Goal: Task Accomplishment & Management: Manage account settings

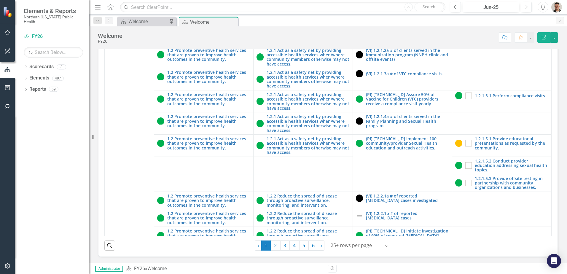
scroll to position [169, 0]
click at [286, 249] on link "3" at bounding box center [284, 246] width 9 height 10
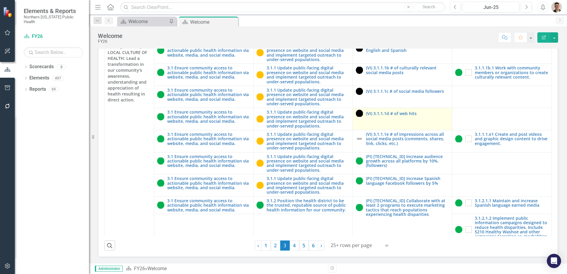
scroll to position [140, 0]
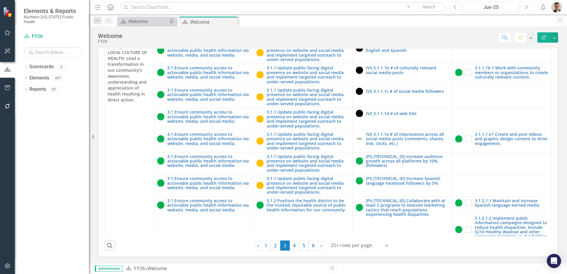
click at [523, 8] on button "Next" at bounding box center [526, 7] width 11 height 11
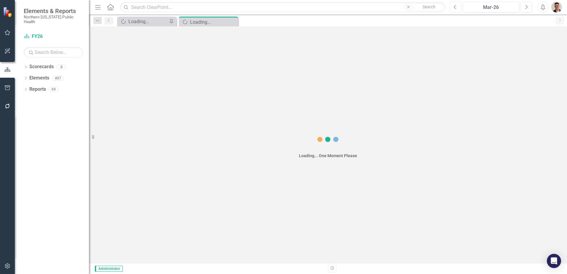
click at [454, 5] on icon "Previous" at bounding box center [455, 6] width 3 height 5
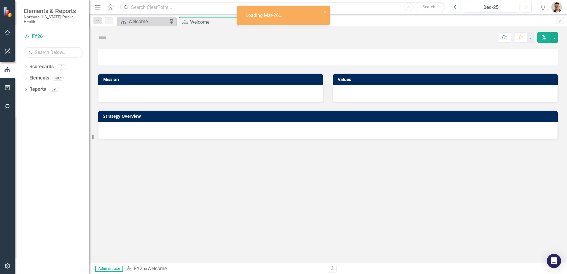
click at [454, 5] on icon "Previous" at bounding box center [455, 6] width 3 height 5
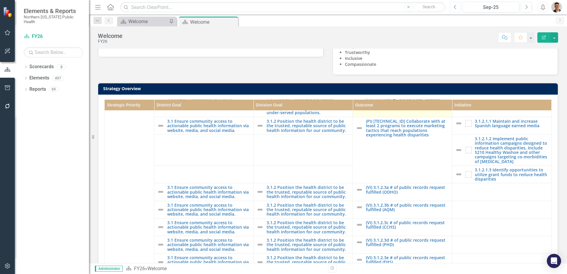
scroll to position [178, 0]
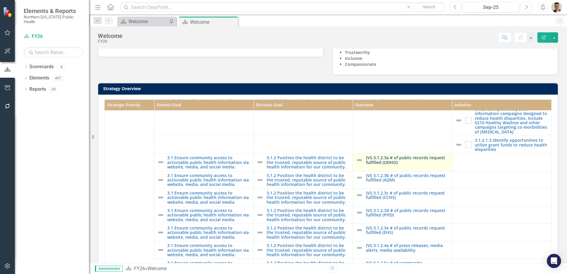
click at [389, 165] on link "(VI) 3.1.2.3a # of public records request fulfilled (ODHO)" at bounding box center [407, 159] width 83 height 9
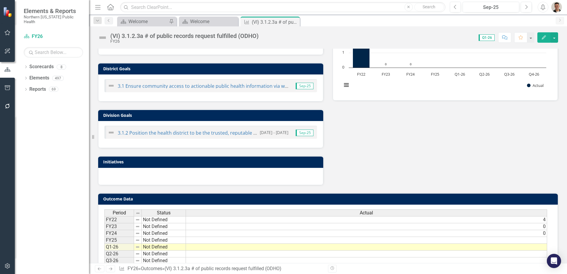
scroll to position [130, 0]
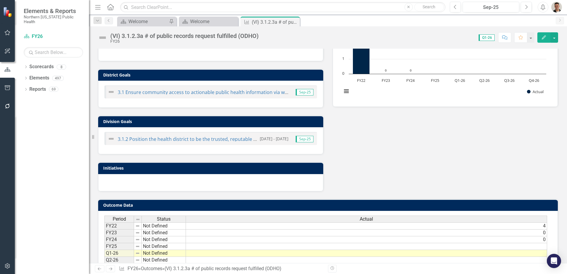
click at [448, 245] on td at bounding box center [366, 246] width 361 height 7
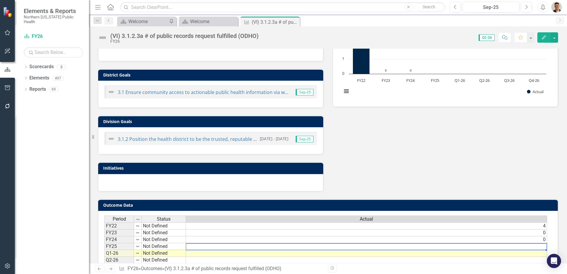
click at [448, 245] on td at bounding box center [366, 246] width 361 height 7
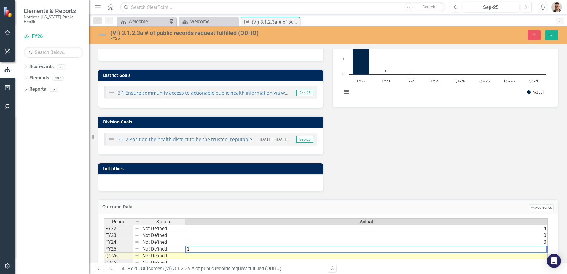
type textarea "0"
click at [557, 40] on div "(VI) 3.1.2.3a # of public records request fulfilled (ODHO) FY26 Close Save" at bounding box center [328, 34] width 478 height 11
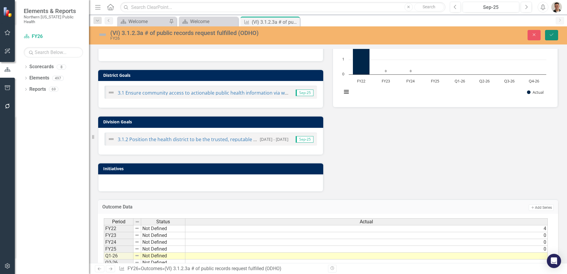
click at [547, 32] on button "Save" at bounding box center [551, 35] width 13 height 10
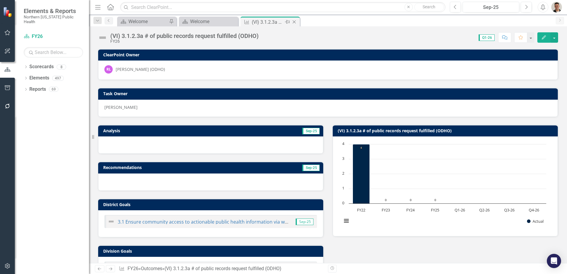
click at [294, 22] on icon "Close" at bounding box center [294, 22] width 6 height 5
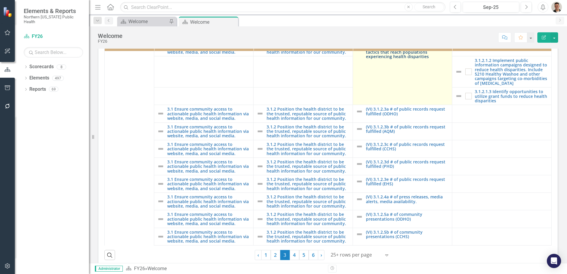
scroll to position [208, 0]
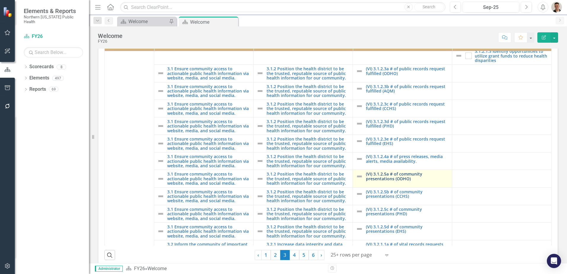
click at [397, 181] on link "(VI) 3.1.2.5a # of community presentations (ODHO)" at bounding box center [407, 176] width 83 height 9
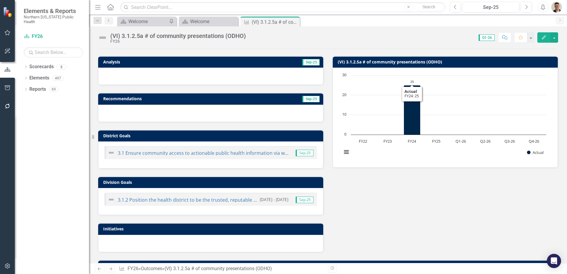
scroll to position [159, 0]
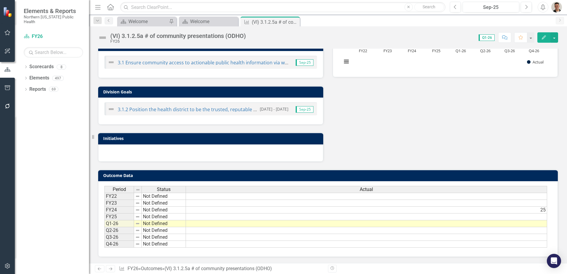
click at [508, 215] on td at bounding box center [366, 217] width 361 height 7
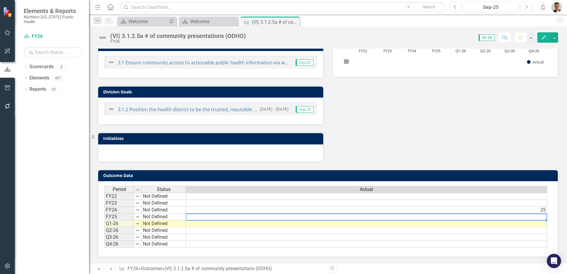
click at [508, 215] on td at bounding box center [366, 217] width 361 height 7
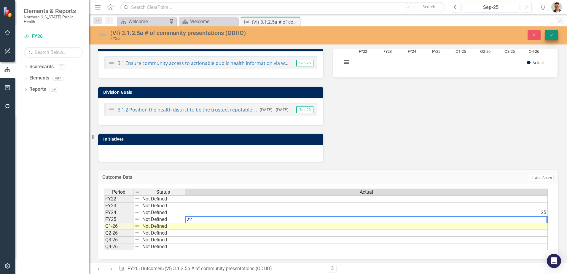
type textarea "22"
click at [552, 32] on button "Save" at bounding box center [551, 35] width 13 height 10
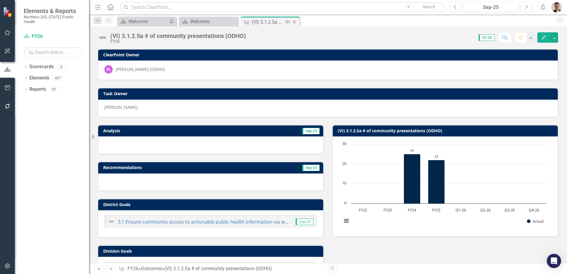
click at [295, 22] on icon "Close" at bounding box center [294, 22] width 6 height 5
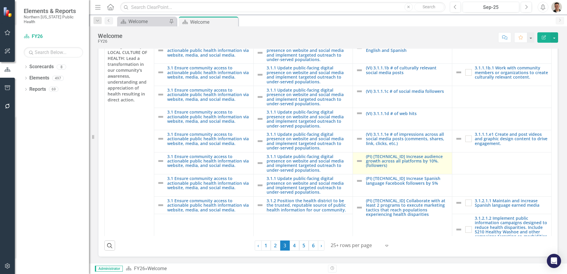
scroll to position [169, 0]
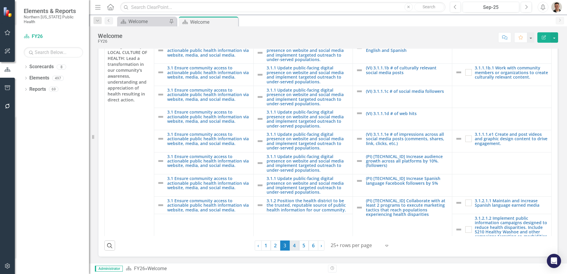
click at [292, 245] on link "4" at bounding box center [294, 246] width 9 height 10
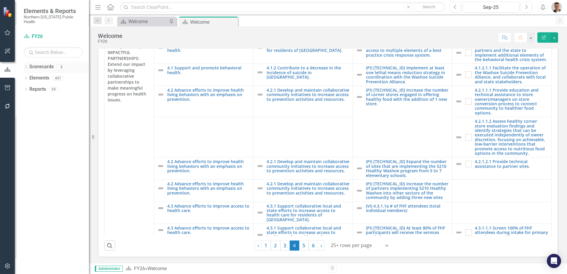
click at [27, 66] on icon "Dropdown" at bounding box center [26, 67] width 4 height 3
drag, startPoint x: 226, startPoint y: 22, endPoint x: 254, endPoint y: 24, distance: 28.3
click at [0, 0] on icon "Pin" at bounding box center [0, 0] width 0 height 0
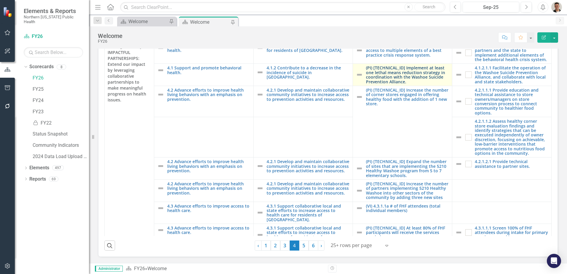
scroll to position [140, 0]
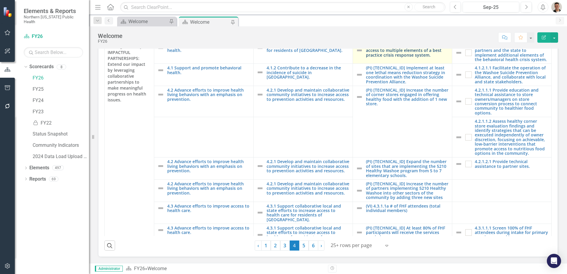
click at [400, 57] on link "(PI) [TECHNICAL_ID] Residents have access to multiple elements of a best practi…" at bounding box center [407, 51] width 83 height 14
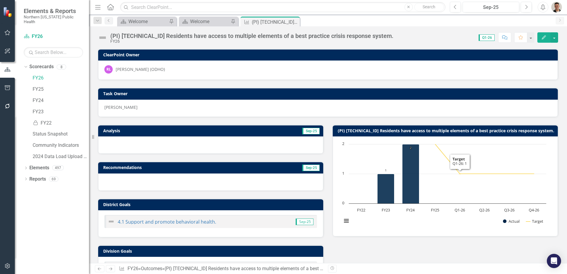
scroll to position [169, 0]
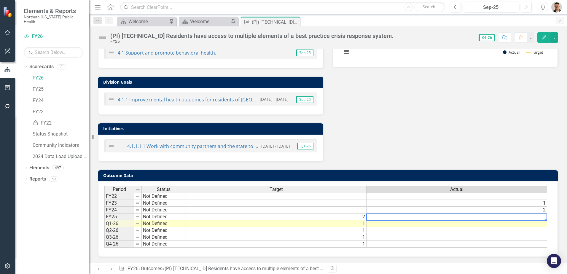
click at [506, 218] on td at bounding box center [457, 217] width 181 height 7
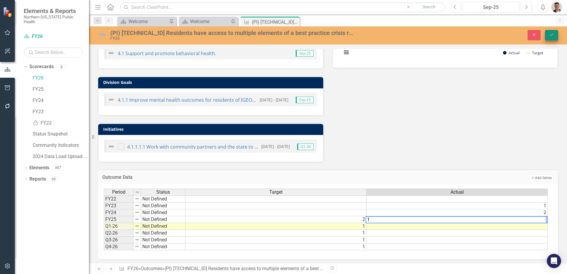
type textarea "1"
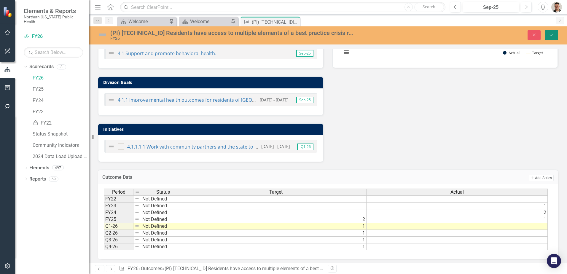
click at [553, 35] on icon "Save" at bounding box center [551, 35] width 5 height 4
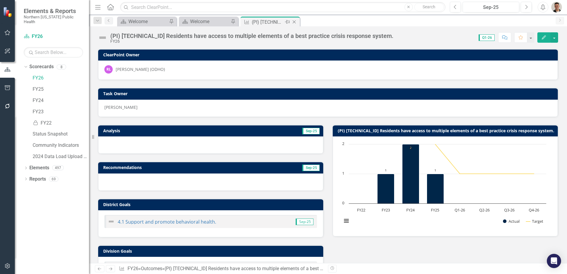
click at [295, 22] on icon "Close" at bounding box center [294, 22] width 6 height 5
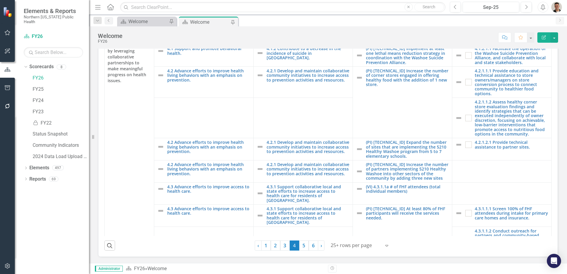
scroll to position [30, 0]
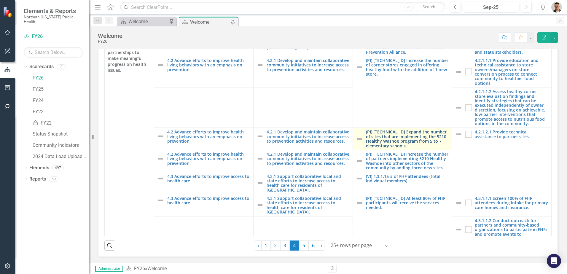
click at [396, 141] on link "(PI) [TECHNICAL_ID] Expand the number of sites that are implementing the 5210 H…" at bounding box center [407, 139] width 83 height 18
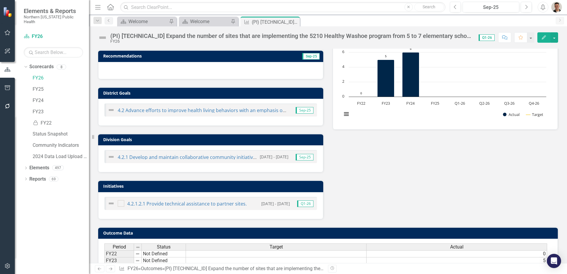
scroll to position [148, 0]
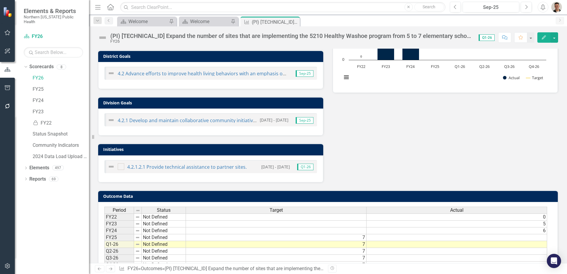
click at [500, 238] on td at bounding box center [457, 237] width 181 height 7
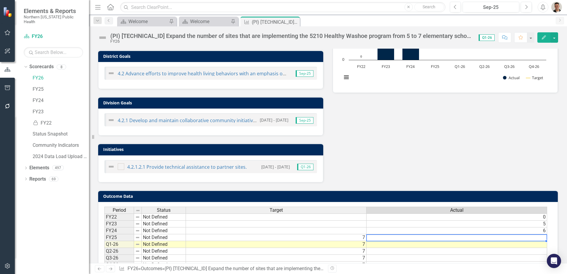
click at [500, 238] on td at bounding box center [457, 237] width 181 height 7
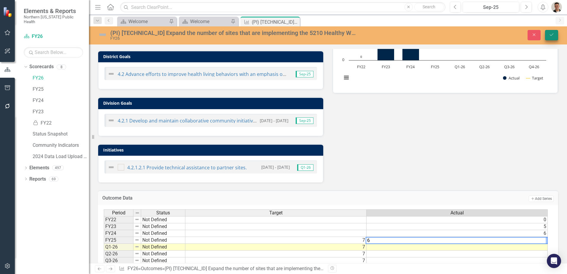
type textarea "6"
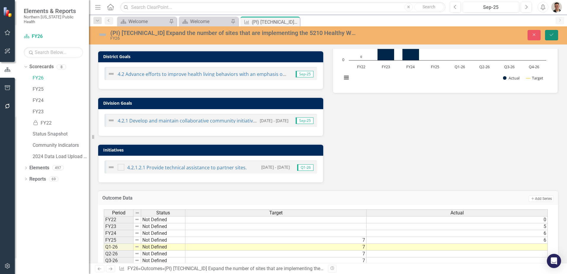
click at [552, 37] on button "Save" at bounding box center [551, 35] width 13 height 10
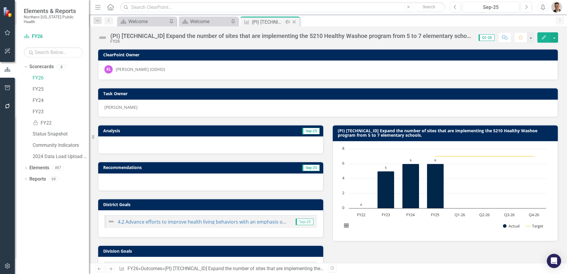
click at [295, 22] on icon "Close" at bounding box center [294, 22] width 6 height 5
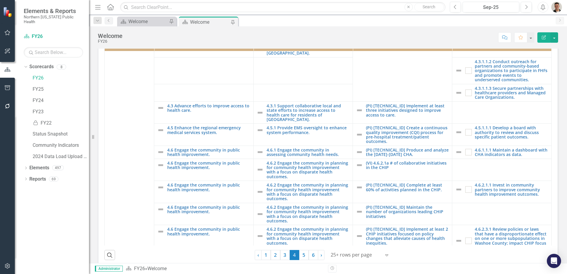
scroll to position [208, 0]
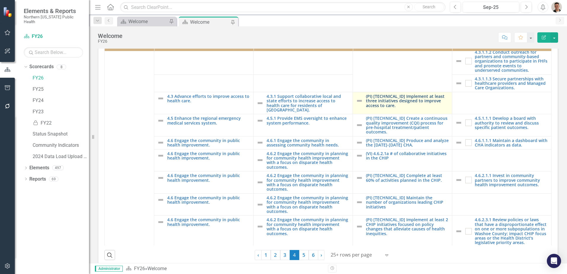
click at [392, 108] on link "(PI) [TECHNICAL_ID] Implement at least three initiatives designed to improve ac…" at bounding box center [407, 101] width 83 height 14
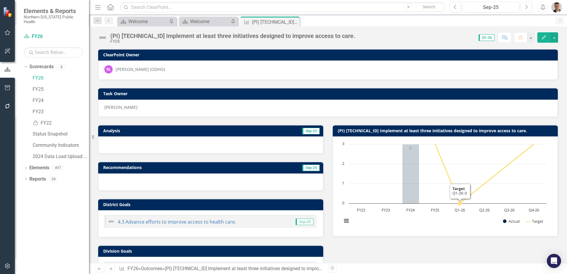
scroll to position [148, 0]
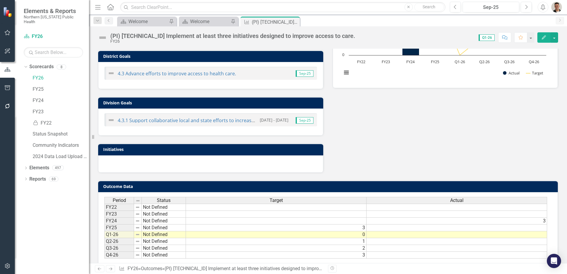
click at [482, 228] on td at bounding box center [457, 228] width 181 height 7
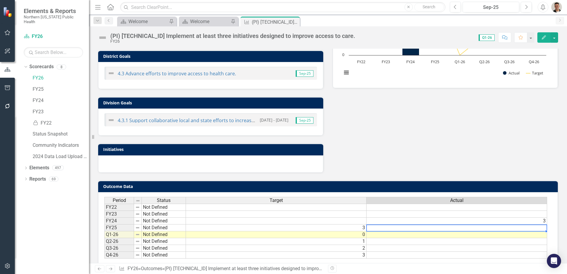
click at [482, 228] on td at bounding box center [457, 228] width 181 height 7
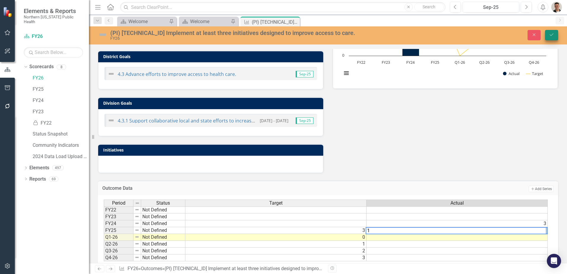
type textarea "1"
click at [549, 36] on icon "Save" at bounding box center [551, 35] width 5 height 4
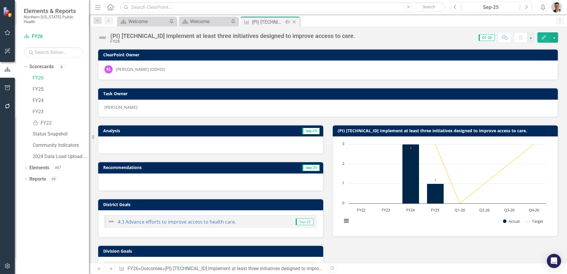
click at [295, 21] on icon "Close" at bounding box center [294, 22] width 6 height 5
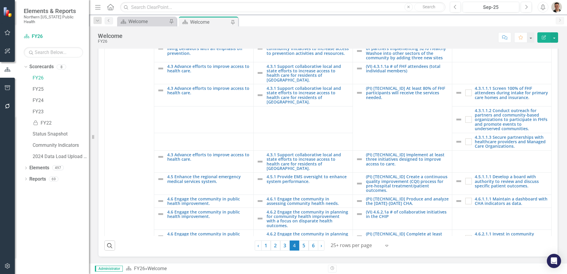
scroll to position [148, 0]
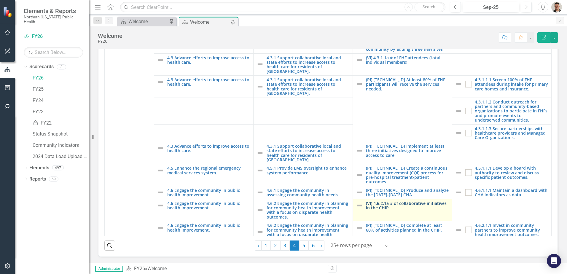
click at [385, 201] on link "(VI) 4.6.2.1a # of collaborative initiatives in the CHIP" at bounding box center [407, 205] width 83 height 9
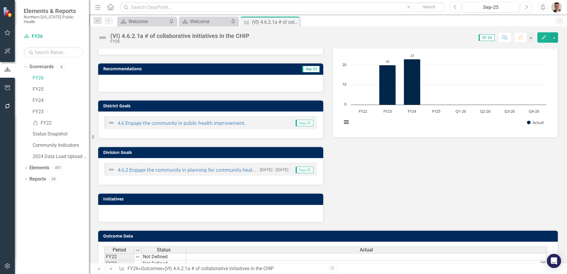
scroll to position [148, 0]
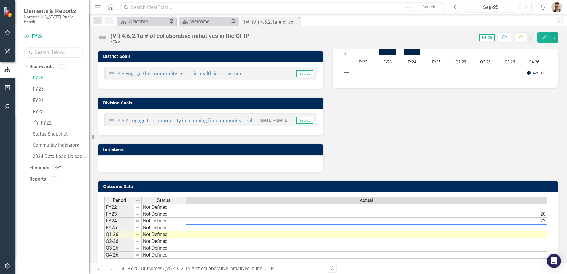
click at [104, 225] on div "Period Status Actual FY22 Not Defined FY23 Not Defined 20 FY24 Not Defined 23 F…" at bounding box center [104, 228] width 0 height 62
click at [507, 225] on div at bounding box center [366, 224] width 361 height 1
type textarea "23"
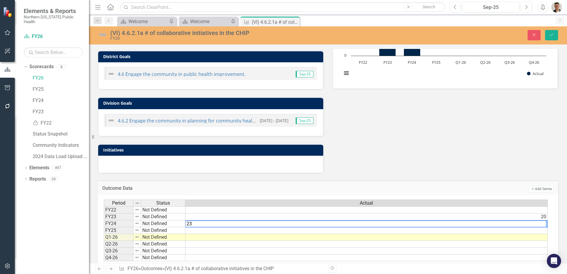
click at [506, 229] on td at bounding box center [366, 230] width 362 height 7
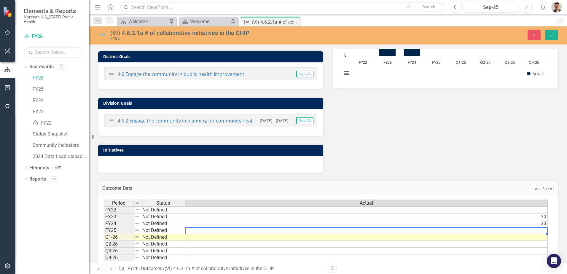
click at [506, 229] on td at bounding box center [366, 230] width 362 height 7
type textarea "33"
click at [553, 39] on button "Save" at bounding box center [551, 35] width 13 height 10
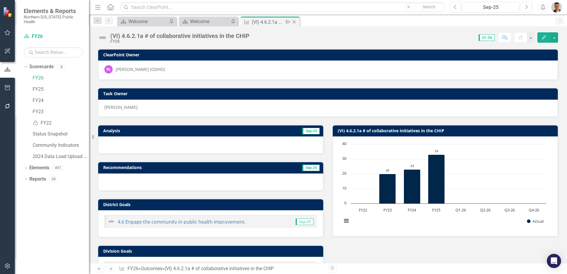
click at [294, 21] on icon "Close" at bounding box center [294, 22] width 6 height 5
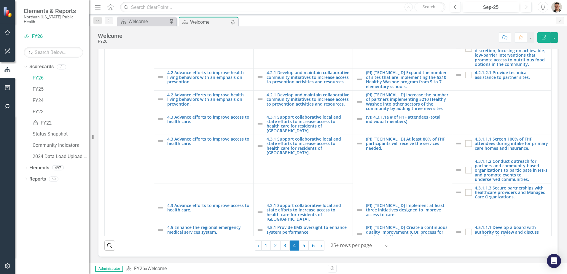
scroll to position [237, 0]
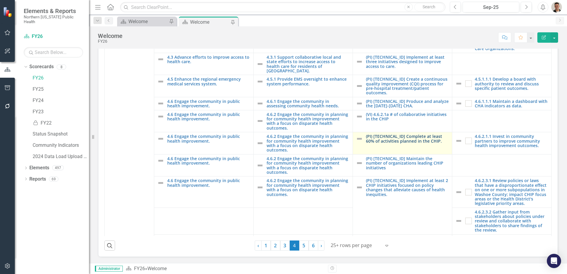
click at [377, 134] on link "(PI) [TECHNICAL_ID] Complete at least 60% of activities planned in the CHIP." at bounding box center [407, 138] width 83 height 9
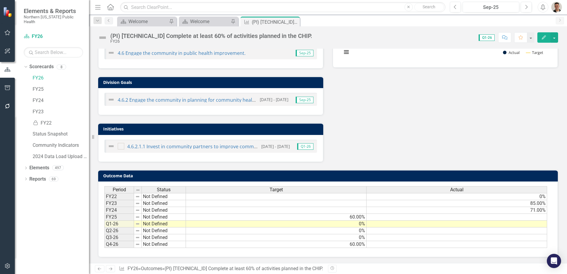
scroll to position [169, 0]
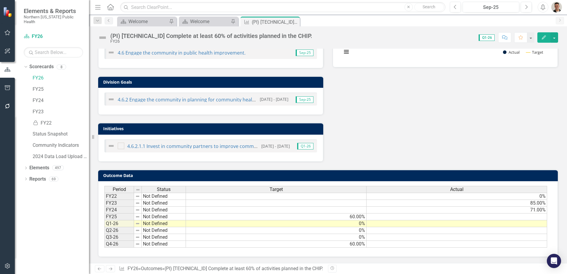
click at [457, 212] on td "71.00%" at bounding box center [457, 210] width 181 height 7
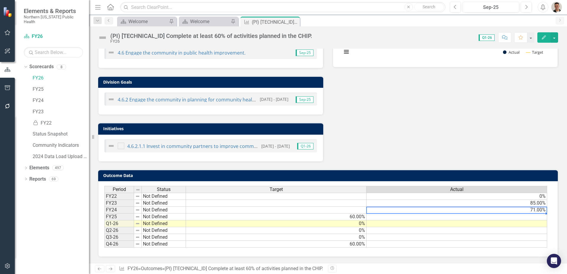
click at [456, 216] on td at bounding box center [457, 217] width 181 height 7
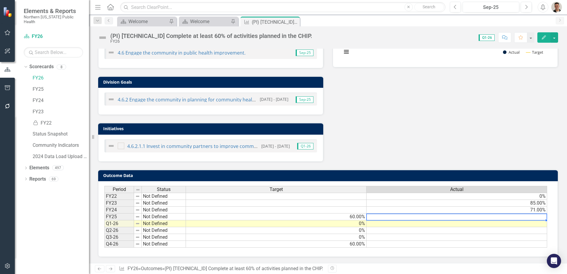
click at [456, 216] on td at bounding box center [457, 217] width 181 height 7
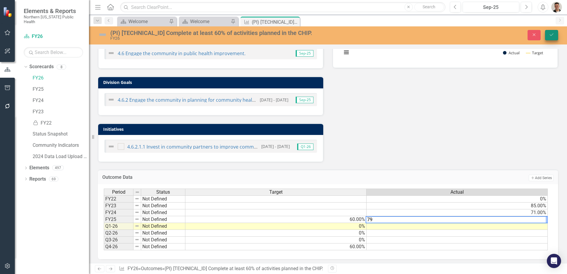
type textarea "79"
click at [551, 31] on button "Save" at bounding box center [551, 35] width 13 height 10
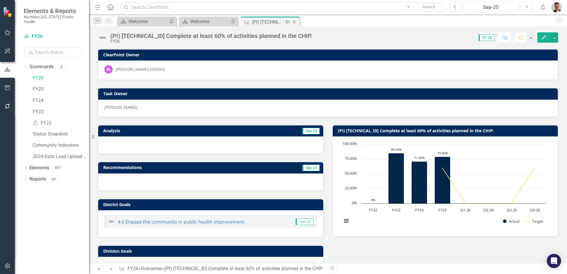
click at [295, 20] on icon "Close" at bounding box center [294, 22] width 6 height 5
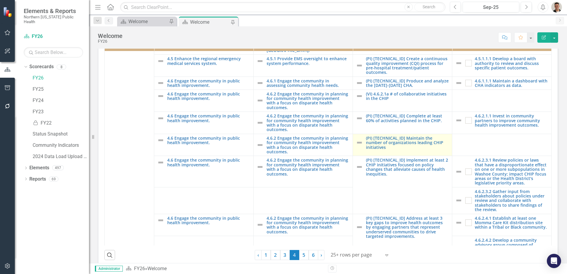
scroll to position [267, 0]
click at [391, 150] on link "(PI) [TECHNICAL_ID] Maintain the number of organizations leading CHIP initiativ…" at bounding box center [407, 143] width 83 height 14
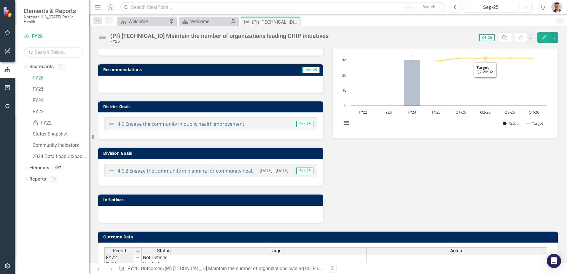
scroll to position [159, 0]
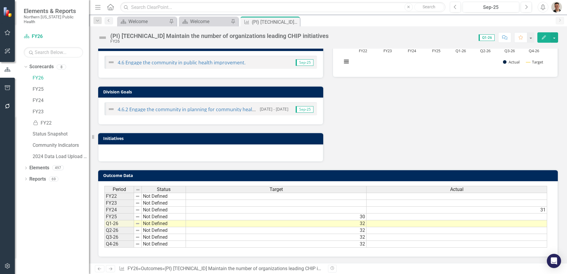
click at [494, 215] on td at bounding box center [457, 217] width 181 height 7
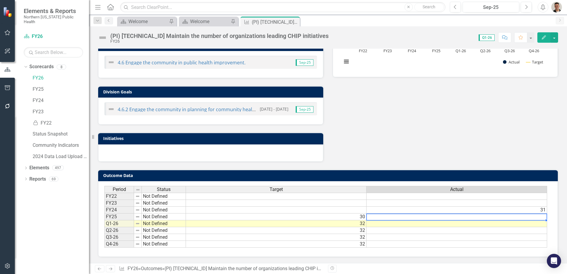
click at [494, 215] on td at bounding box center [457, 217] width 181 height 7
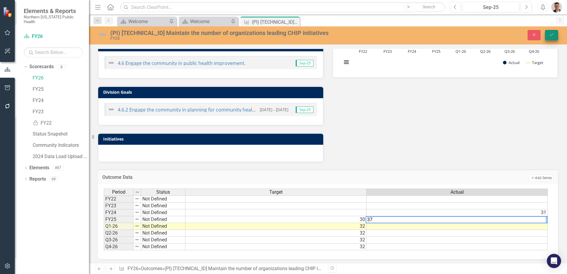
type textarea "37"
click at [552, 36] on icon "Save" at bounding box center [551, 35] width 5 height 4
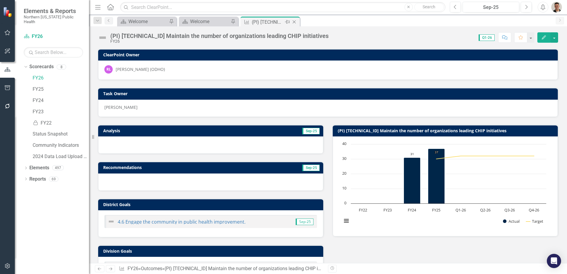
click at [295, 20] on icon "Close" at bounding box center [294, 22] width 6 height 5
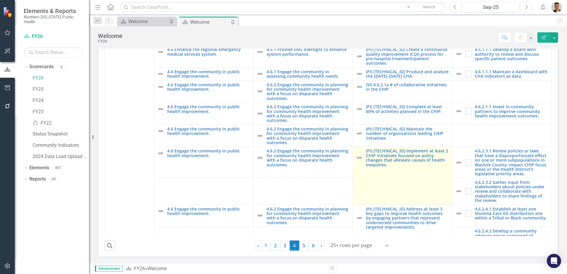
scroll to position [326, 0]
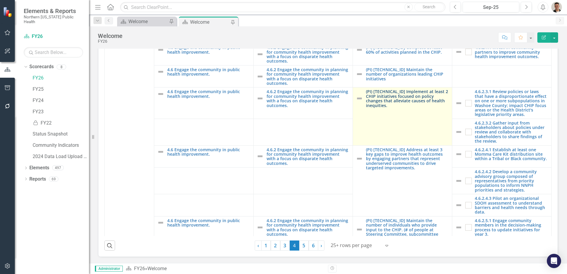
click at [398, 89] on link "(PI) [TECHNICAL_ID] Implement at least 2 CHIP initiatives focused on policy cha…" at bounding box center [407, 98] width 83 height 18
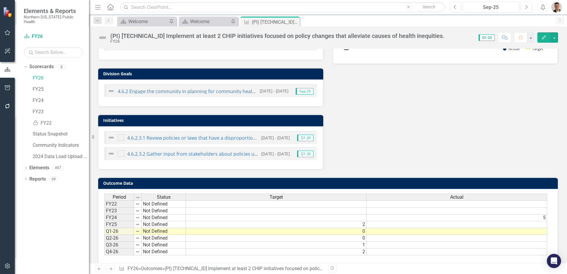
scroll to position [185, 0]
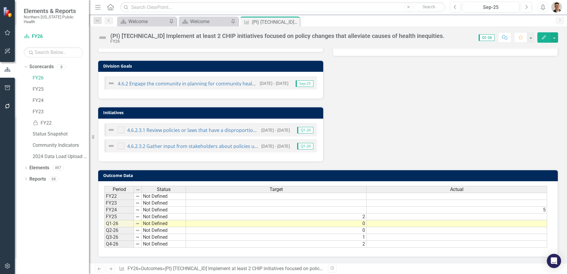
click at [478, 215] on td at bounding box center [457, 217] width 181 height 7
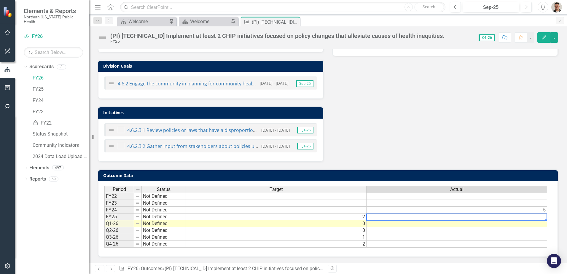
click at [478, 215] on td at bounding box center [457, 217] width 181 height 7
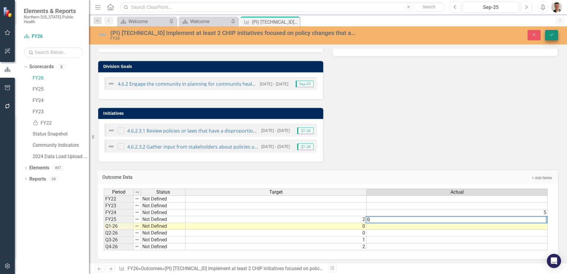
type textarea "0"
click at [550, 34] on icon "Save" at bounding box center [551, 35] width 5 height 4
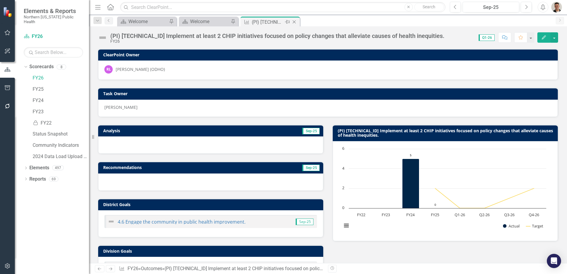
click at [294, 21] on icon "Close" at bounding box center [294, 22] width 6 height 5
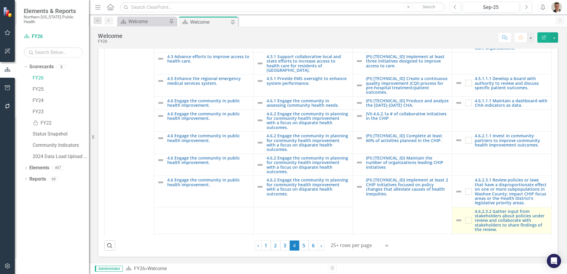
scroll to position [297, 0]
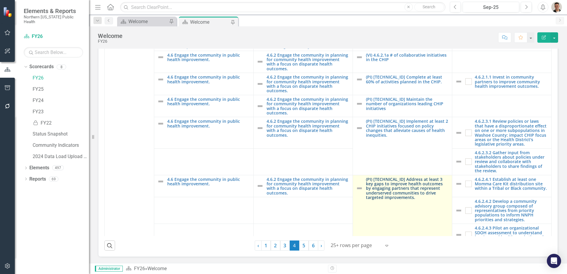
click at [400, 190] on link "(PI) [TECHNICAL_ID] Address at least 3 key gaps to improve health outcomes by e…" at bounding box center [407, 188] width 83 height 23
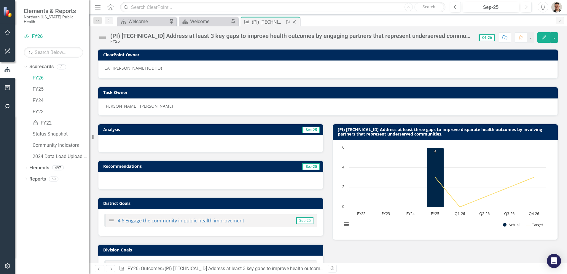
click at [297, 22] on icon "Close" at bounding box center [294, 22] width 6 height 5
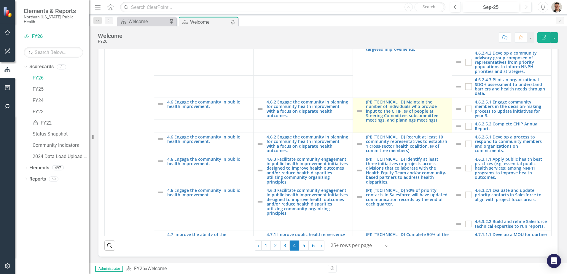
scroll to position [386, 0]
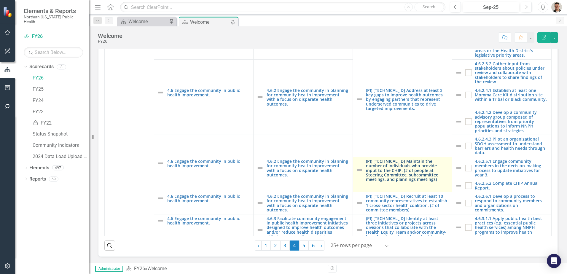
click at [381, 159] on link "(PI) [TECHNICAL_ID] Maintain the number of individuals who provide input to the…" at bounding box center [407, 170] width 83 height 23
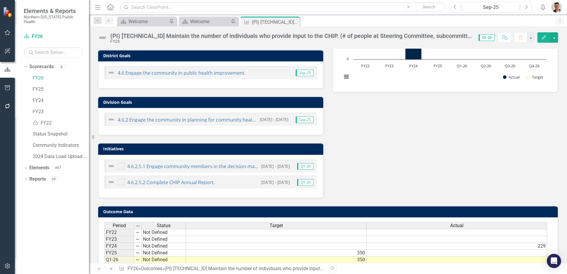
scroll to position [185, 0]
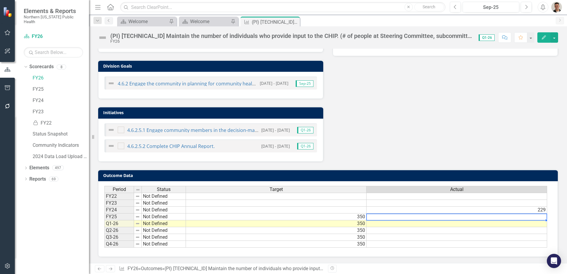
click at [104, 214] on div "Period Status Target Actual FY22 Not Defined FY23 Not Defined FY24 Not Defined …" at bounding box center [104, 217] width 0 height 62
click at [489, 214] on div at bounding box center [456, 214] width 181 height 1
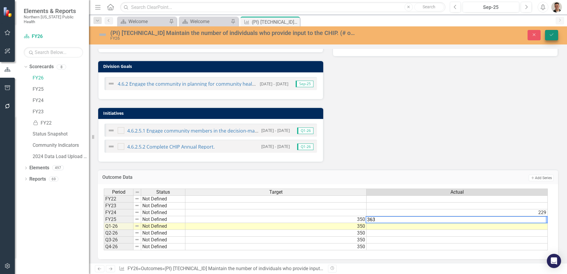
type textarea "363"
click at [553, 36] on icon "Save" at bounding box center [551, 35] width 5 height 4
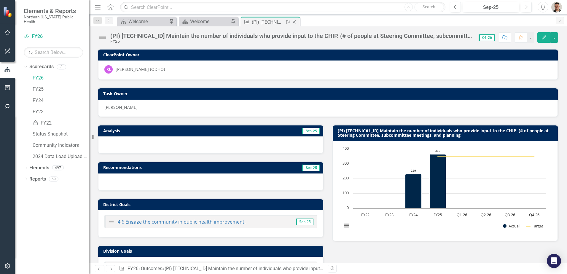
click at [295, 20] on icon "Close" at bounding box center [294, 22] width 6 height 5
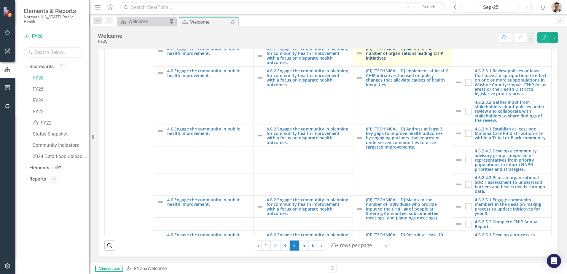
scroll to position [356, 0]
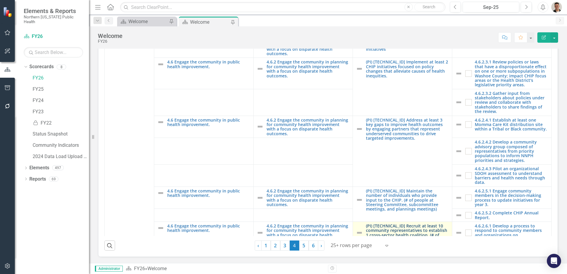
click at [391, 234] on link "(PI) [TECHNICAL_ID] Recruit at least 10 community representatives to establish …" at bounding box center [407, 233] width 83 height 18
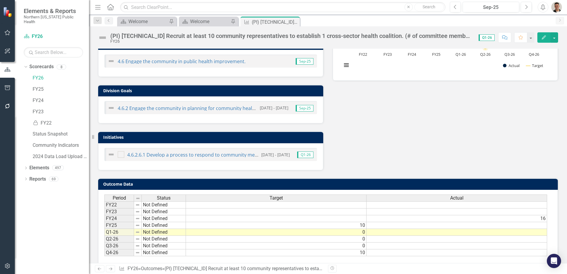
scroll to position [169, 0]
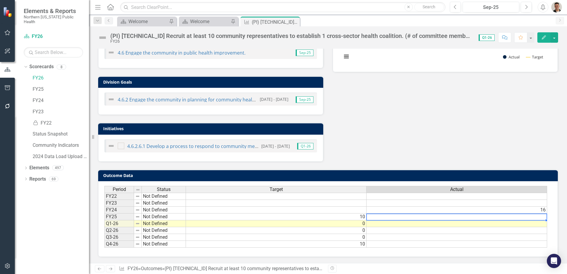
click at [489, 217] on td at bounding box center [457, 217] width 181 height 7
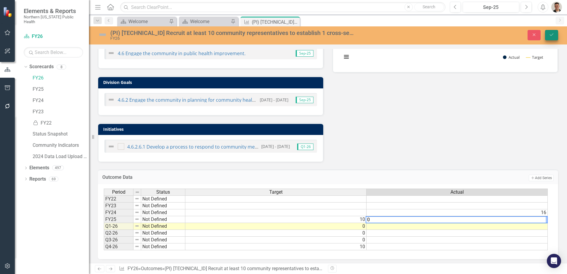
type textarea "0"
click at [550, 36] on icon "Save" at bounding box center [551, 35] width 5 height 4
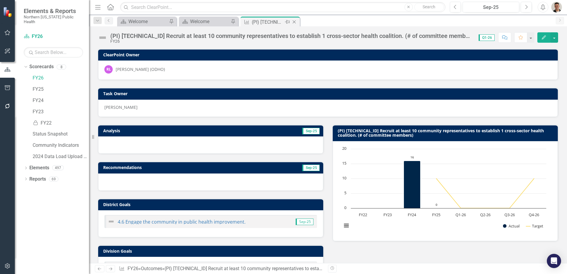
click at [296, 23] on icon "Close" at bounding box center [294, 22] width 6 height 5
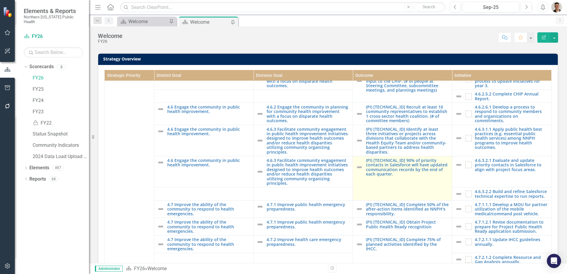
scroll to position [504, 0]
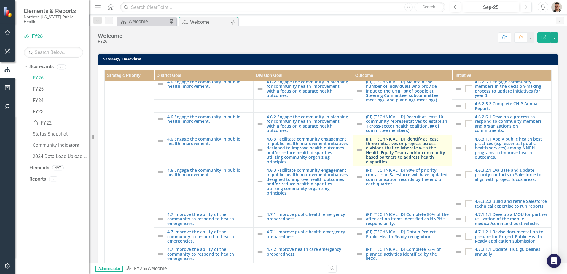
click at [410, 164] on link "(PI) [TECHNICAL_ID] Identify at least three initiatives or projects across divi…" at bounding box center [407, 150] width 83 height 27
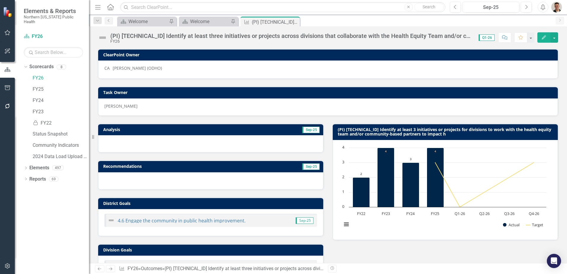
drag, startPoint x: 296, startPoint y: 22, endPoint x: 12, endPoint y: 120, distance: 300.4
click at [0, 0] on icon "Close" at bounding box center [0, 0] width 0 height 0
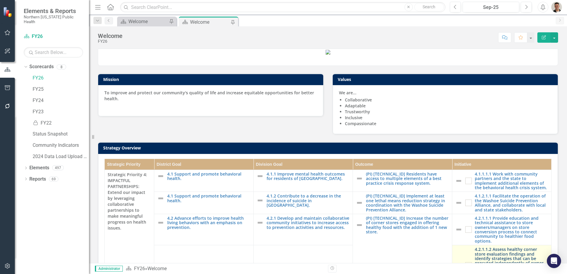
scroll to position [169, 0]
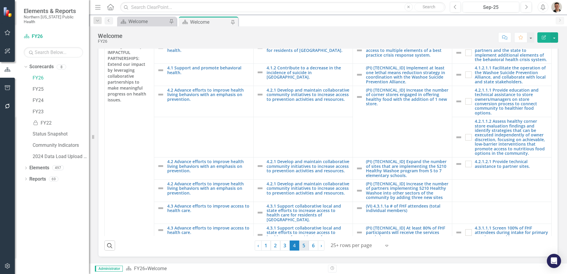
click at [300, 242] on link "5" at bounding box center [303, 246] width 9 height 10
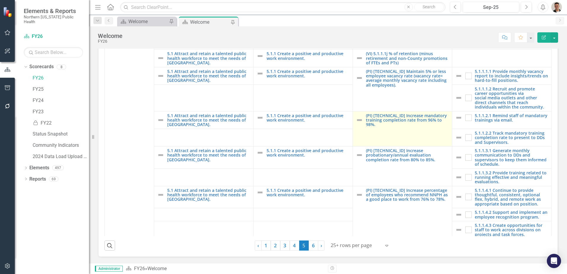
scroll to position [178, 0]
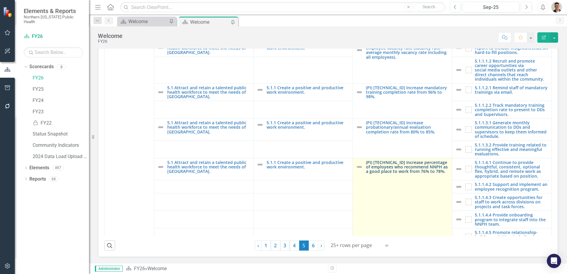
click at [392, 170] on link "(PI) [TECHNICAL_ID] Increase percentage of employees who recommend NNPH as a go…" at bounding box center [407, 167] width 83 height 14
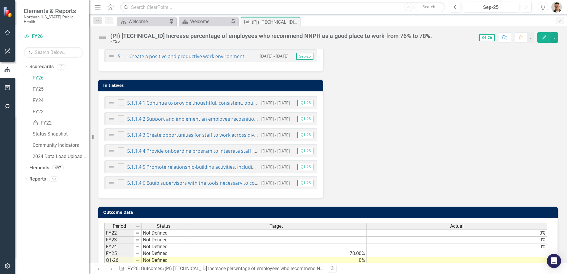
scroll to position [249, 0]
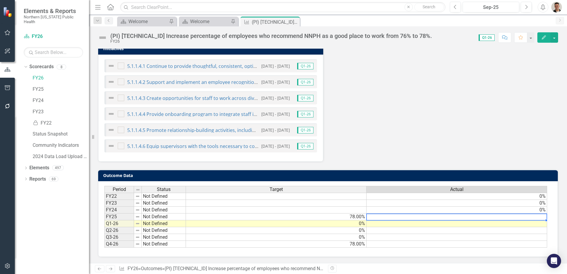
click at [426, 217] on td at bounding box center [457, 217] width 181 height 7
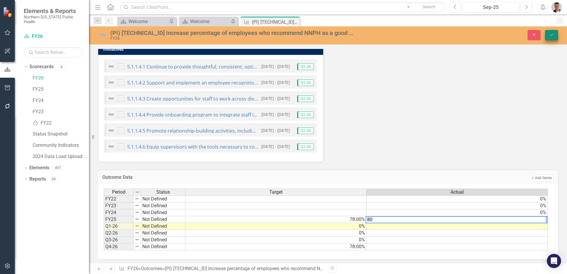
type textarea "80"
click at [550, 28] on div "(PI) [TECHNICAL_ID] Increase percentage of employees who recommend NNPH as a go…" at bounding box center [328, 35] width 478 height 18
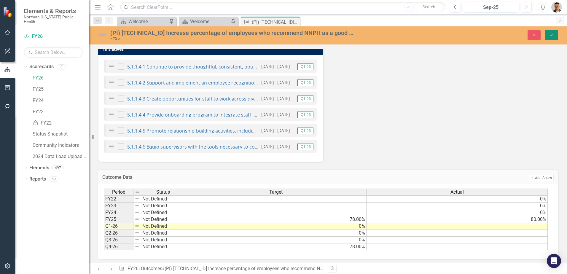
click at [549, 33] on button "Save" at bounding box center [551, 35] width 13 height 10
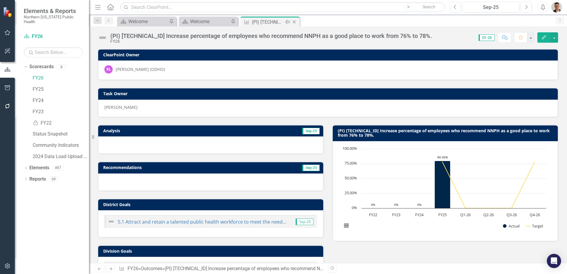
click at [294, 20] on icon "Close" at bounding box center [294, 22] width 6 height 5
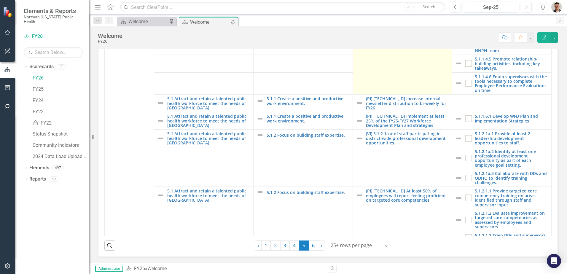
scroll to position [356, 0]
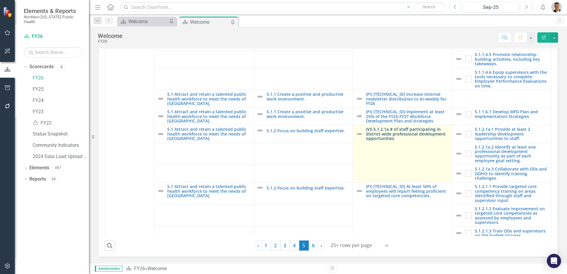
click at [385, 135] on link "(VI) 5.1.2.1a # of staff participating in district-wide professional developmen…" at bounding box center [407, 134] width 83 height 14
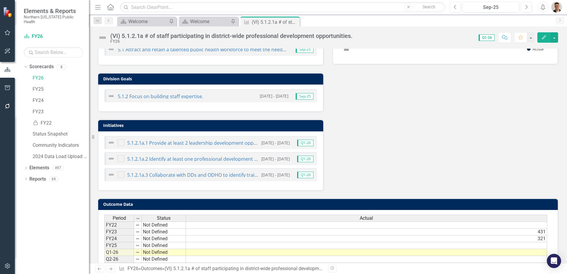
scroll to position [201, 0]
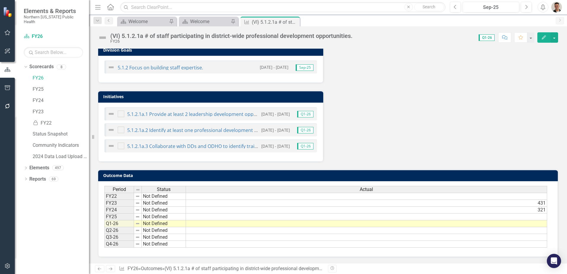
click at [481, 216] on td at bounding box center [366, 217] width 361 height 7
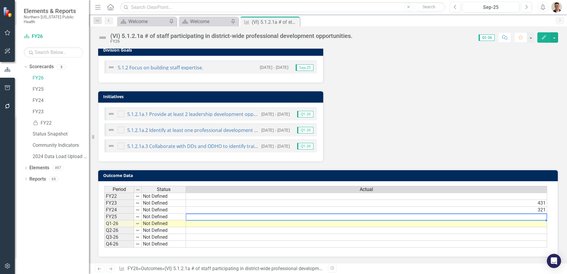
click at [481, 216] on td at bounding box center [366, 217] width 361 height 7
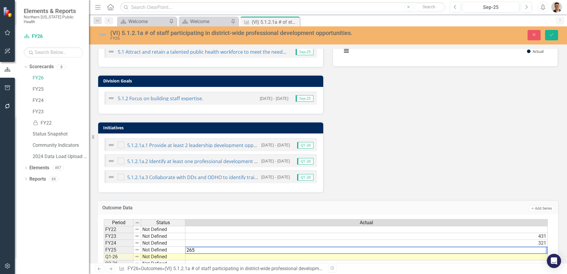
scroll to position [142, 0]
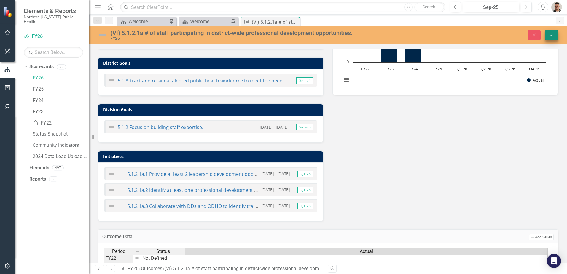
type textarea "265"
click at [551, 31] on button "Save" at bounding box center [551, 35] width 13 height 10
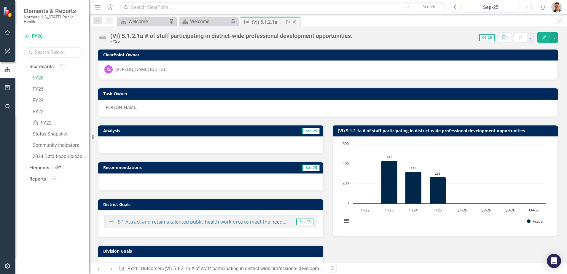
click at [295, 23] on icon "Close" at bounding box center [294, 22] width 6 height 5
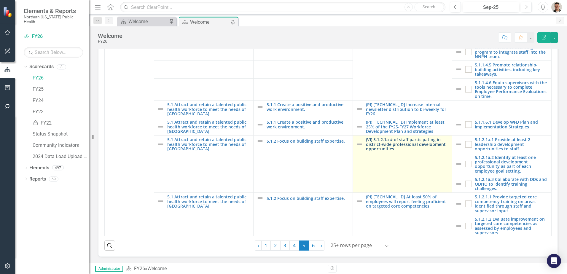
scroll to position [356, 0]
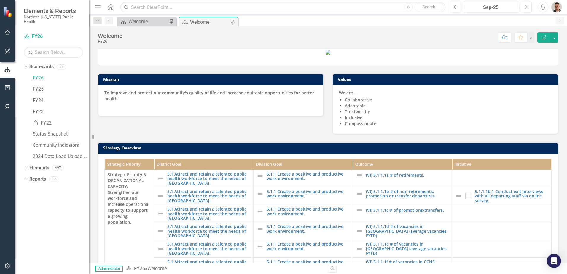
scroll to position [356, 0]
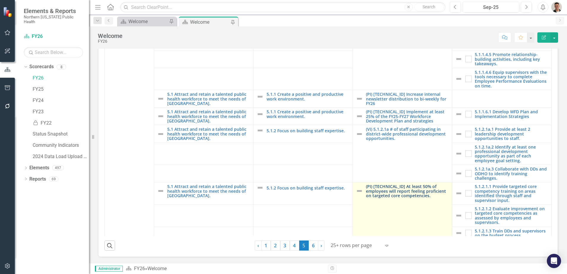
click at [374, 186] on link "(PI) [TECHNICAL_ID] At least 50% of employees will report feeling proficient on…" at bounding box center [407, 191] width 83 height 14
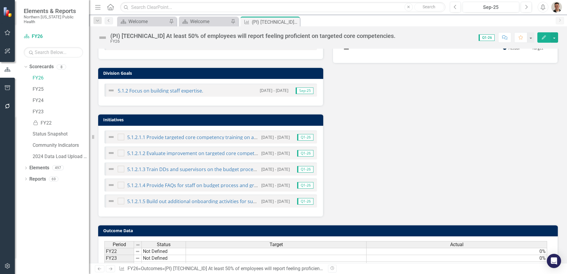
scroll to position [233, 0]
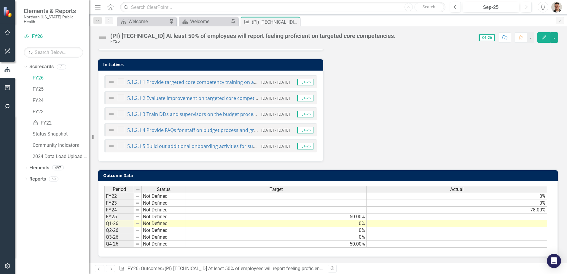
click at [476, 216] on td at bounding box center [457, 217] width 181 height 7
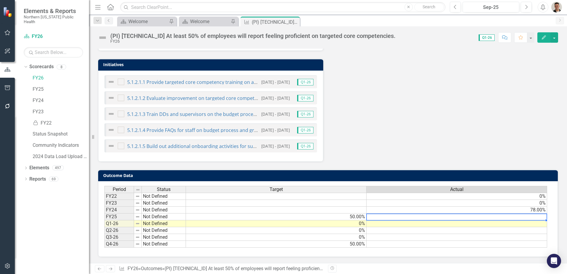
click at [476, 216] on td at bounding box center [457, 217] width 181 height 7
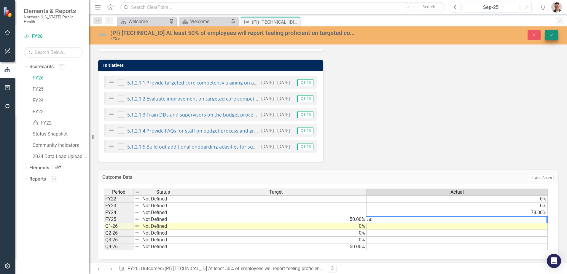
type textarea "50"
click at [555, 36] on button "Save" at bounding box center [551, 35] width 13 height 10
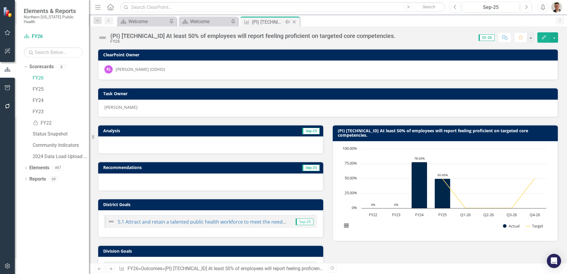
click at [293, 20] on icon "Close" at bounding box center [294, 22] width 6 height 5
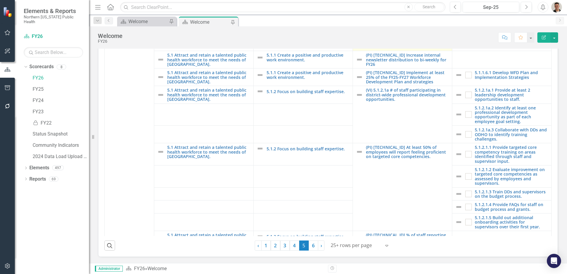
scroll to position [475, 0]
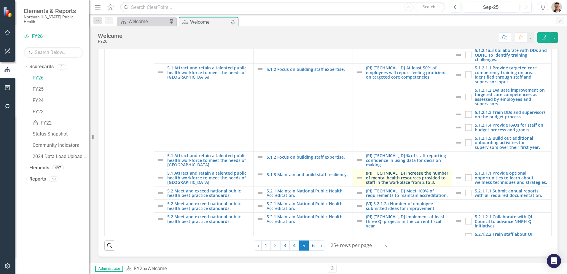
click at [399, 182] on link "(PI) [TECHNICAL_ID] Increase the number of mental health resources provided to …" at bounding box center [407, 178] width 83 height 14
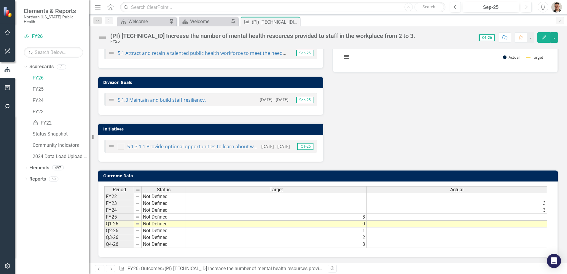
scroll to position [169, 0]
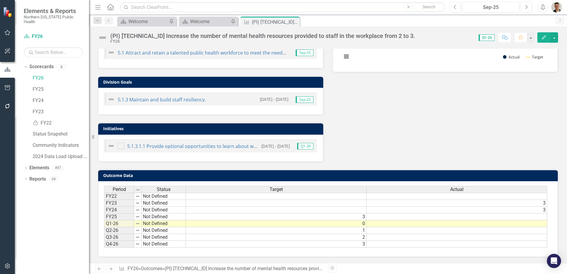
click at [484, 216] on td at bounding box center [457, 217] width 181 height 7
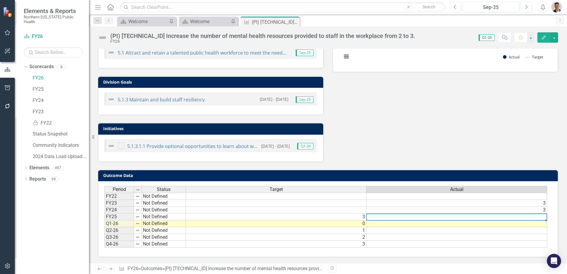
click at [484, 216] on td at bounding box center [457, 217] width 181 height 7
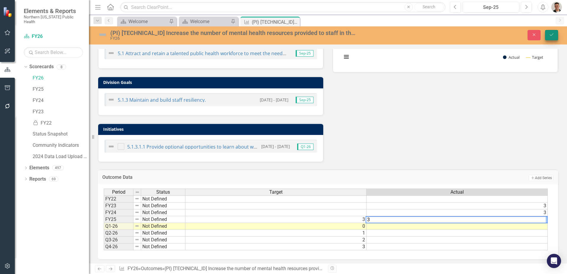
type textarea "3"
click at [551, 37] on icon "Save" at bounding box center [551, 35] width 5 height 4
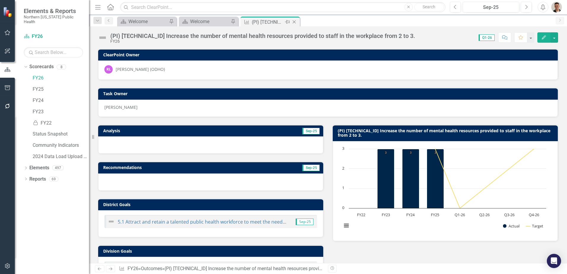
click at [295, 22] on icon "Close" at bounding box center [294, 22] width 6 height 5
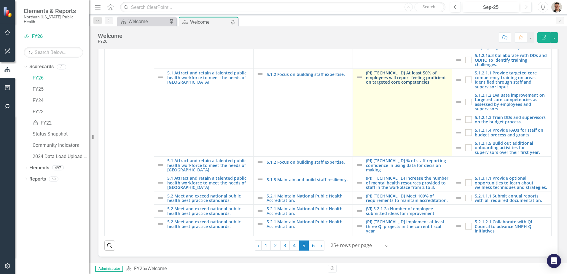
scroll to position [534, 0]
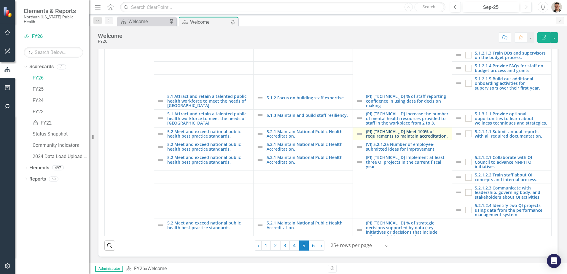
click at [392, 135] on link "(PI) [TECHNICAL_ID] Meet 100% of requirements to maintain accreditation." at bounding box center [407, 133] width 83 height 9
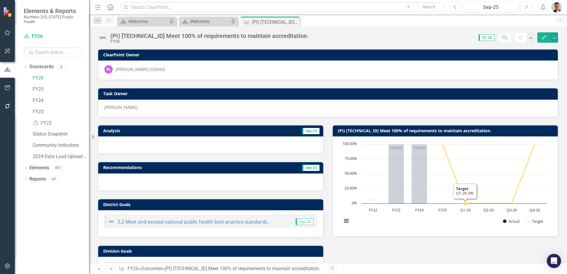
scroll to position [169, 0]
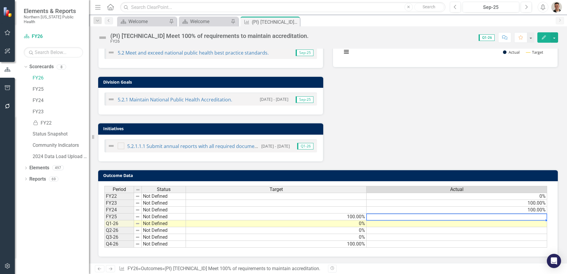
click at [481, 218] on td at bounding box center [457, 217] width 181 height 7
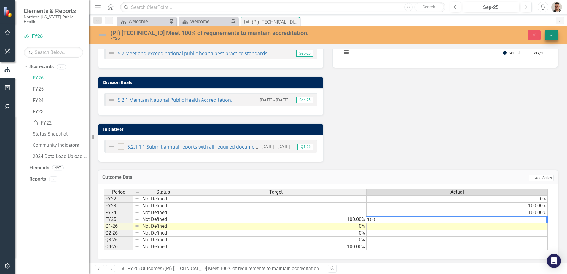
type textarea "100"
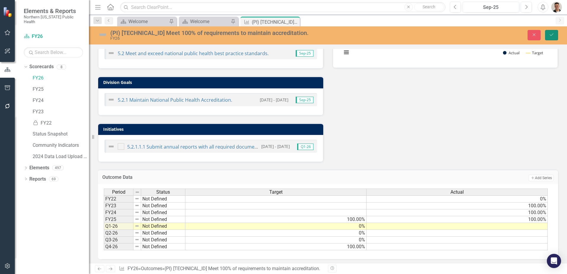
click at [552, 32] on button "Save" at bounding box center [551, 35] width 13 height 10
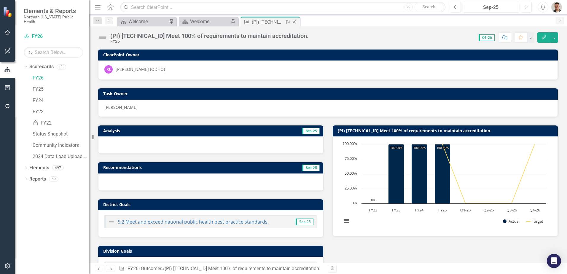
click at [294, 21] on icon "Close" at bounding box center [294, 22] width 6 height 5
